Goal: Find specific page/section: Find specific page/section

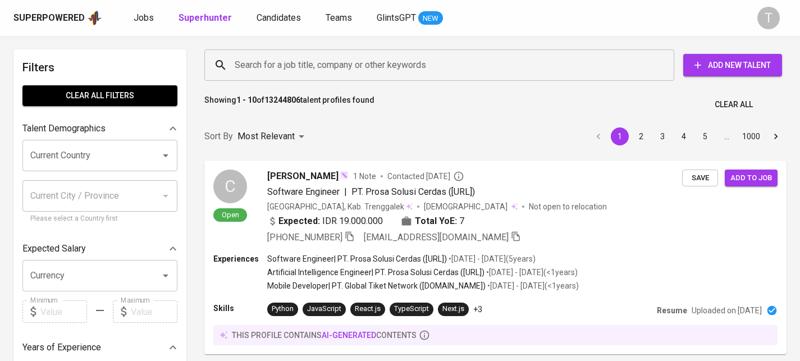
scroll to position [15, 0]
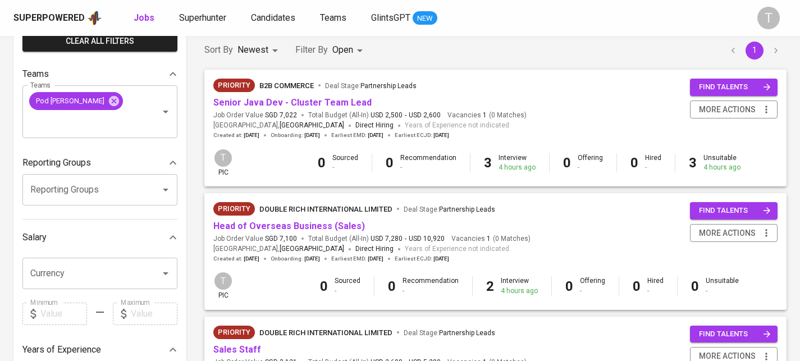
scroll to position [95, 0]
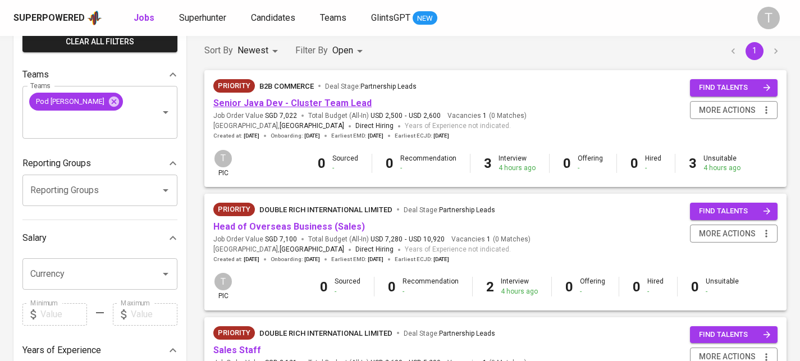
click at [295, 103] on link "Senior Java Dev - Cluster Team Lead" at bounding box center [292, 103] width 158 height 11
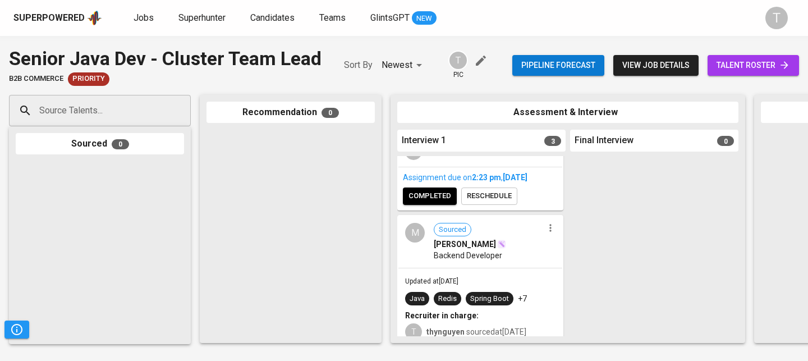
scroll to position [322, 0]
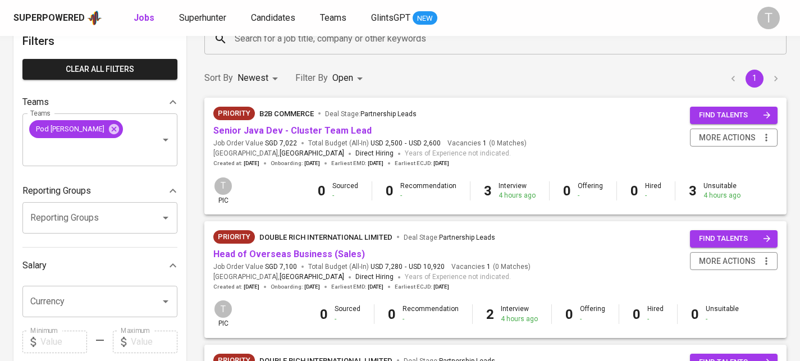
scroll to position [49, 0]
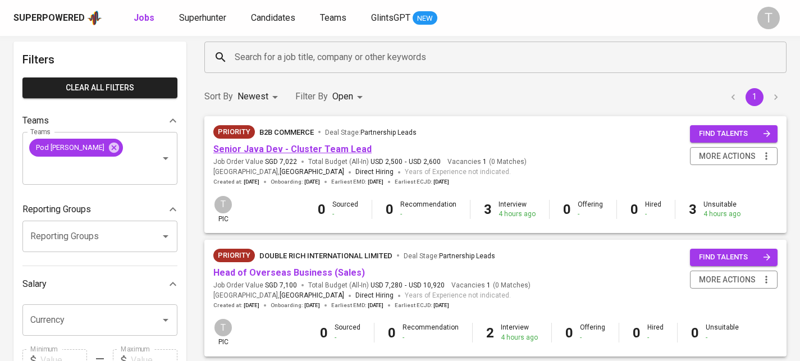
click at [345, 154] on link "Senior Java Dev - Cluster Team Lead" at bounding box center [292, 149] width 158 height 11
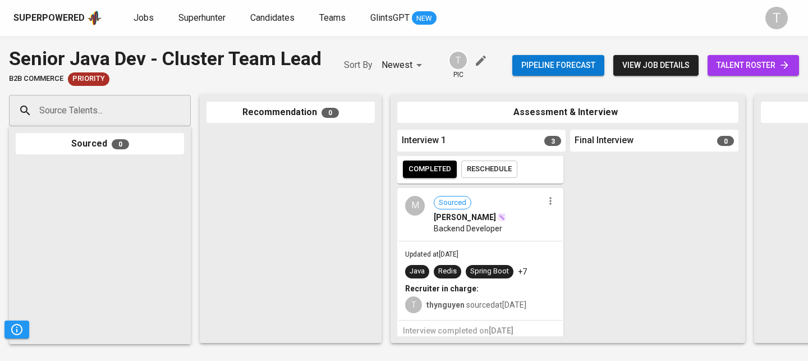
scroll to position [322, 0]
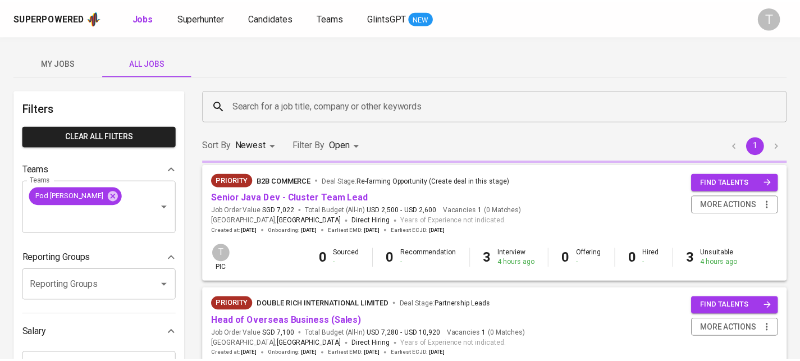
scroll to position [49, 0]
